Goal: Information Seeking & Learning: Learn about a topic

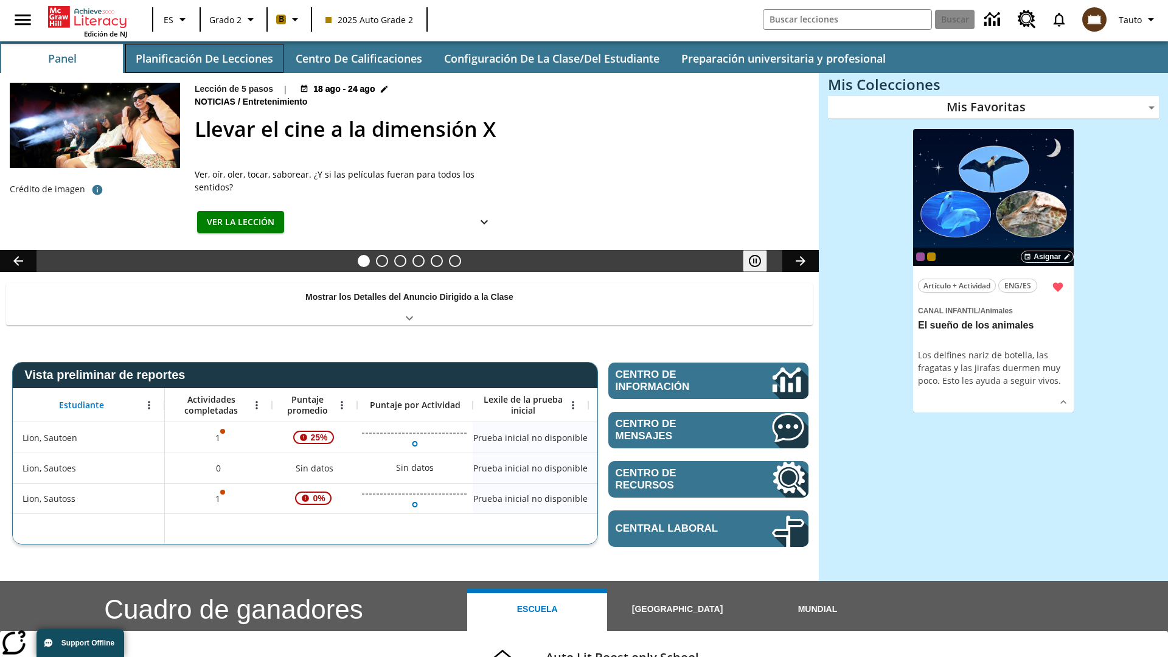
click at [204, 58] on button "Planificación de lecciones" at bounding box center [204, 58] width 158 height 29
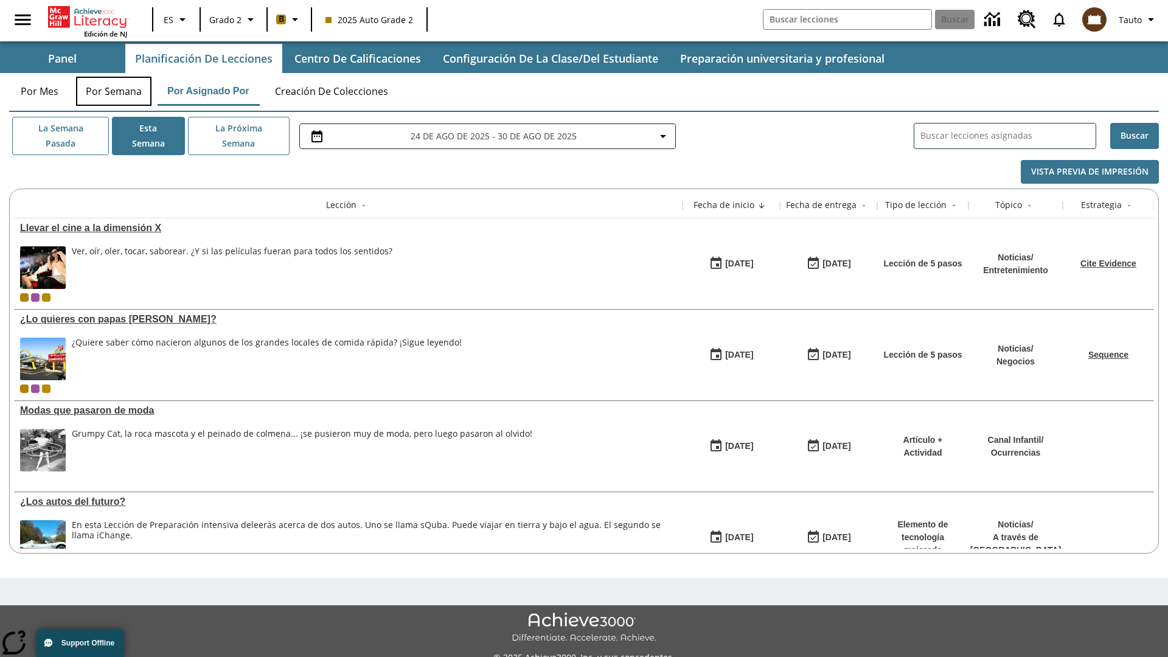
click at [114, 91] on button "Por semana" at bounding box center [113, 91] width 75 height 29
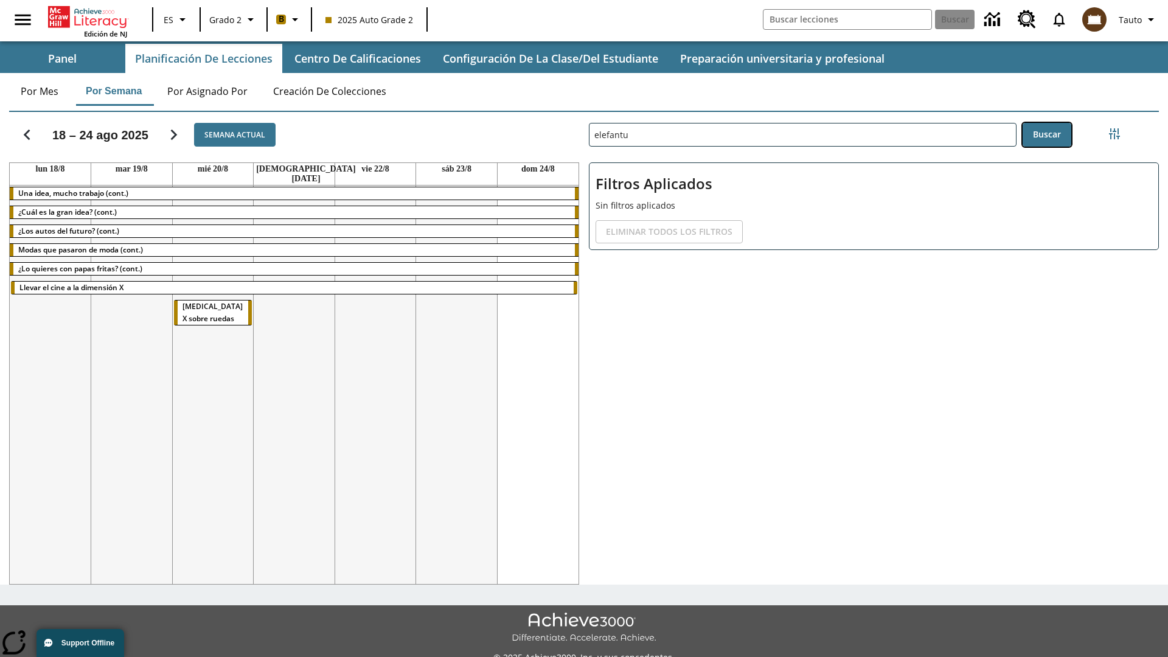
click at [1047, 134] on button "Buscar" at bounding box center [1047, 135] width 49 height 24
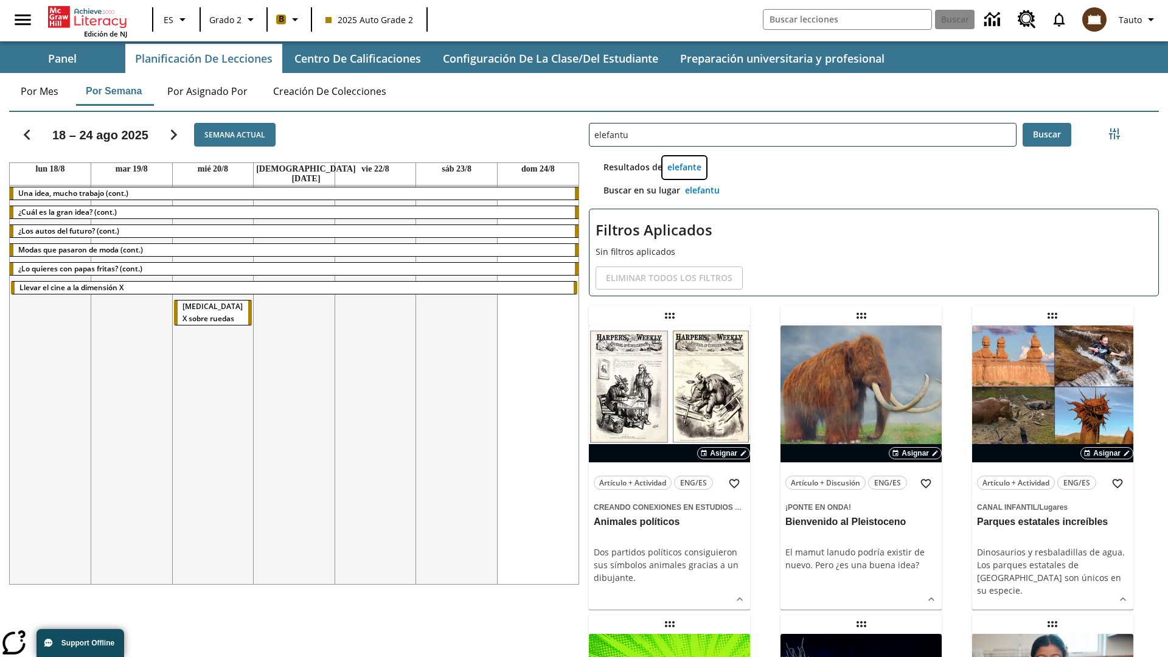
click at [684, 167] on button "elefante" at bounding box center [685, 167] width 44 height 23
type input "elefante"
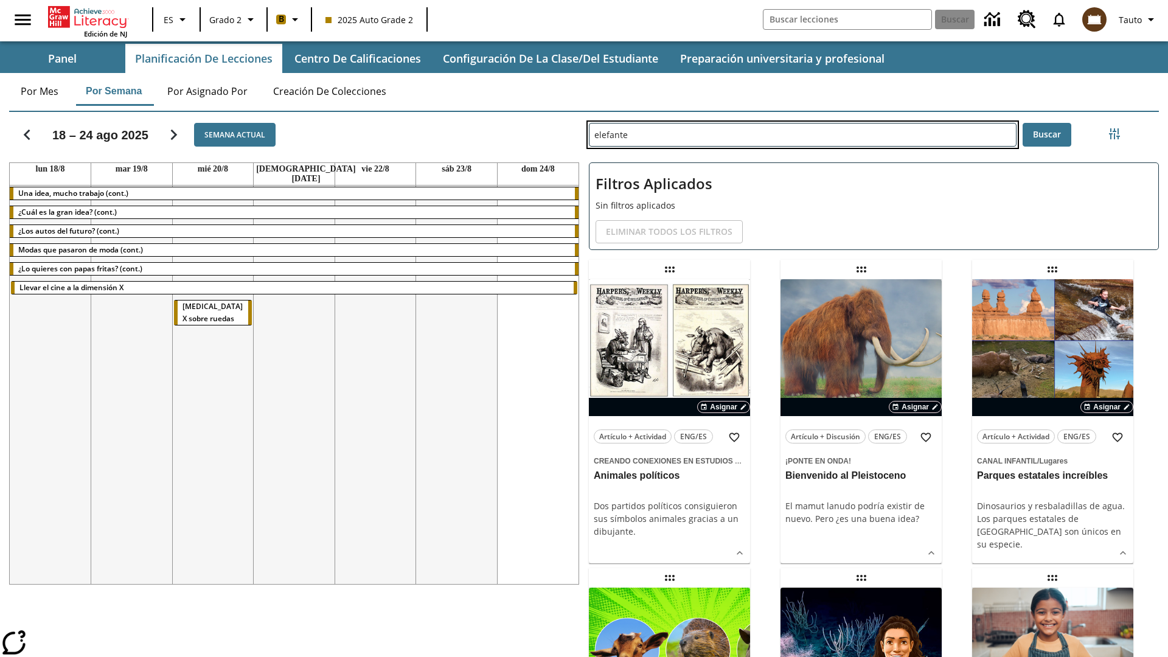
type input "elefantu"
